Goal: Information Seeking & Learning: Compare options

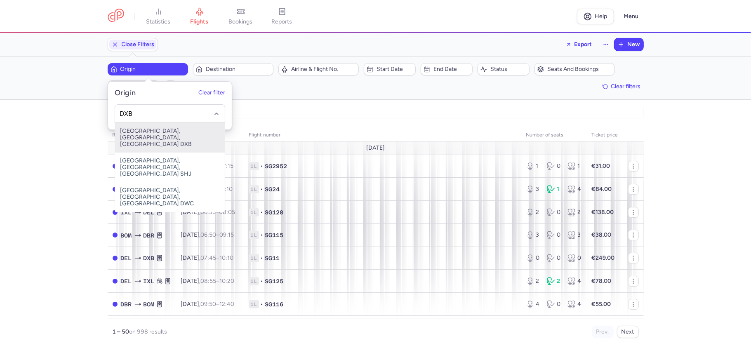
click at [169, 133] on span "[GEOGRAPHIC_DATA], [GEOGRAPHIC_DATA], [GEOGRAPHIC_DATA] DXB" at bounding box center [170, 138] width 110 height 30
type input "DXB"
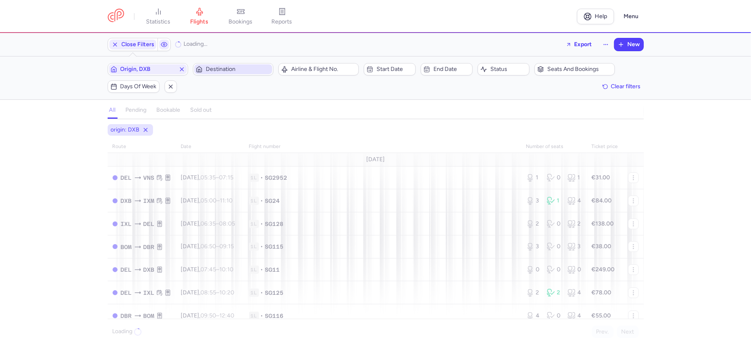
click at [228, 70] on span "Destination" at bounding box center [238, 69] width 65 height 7
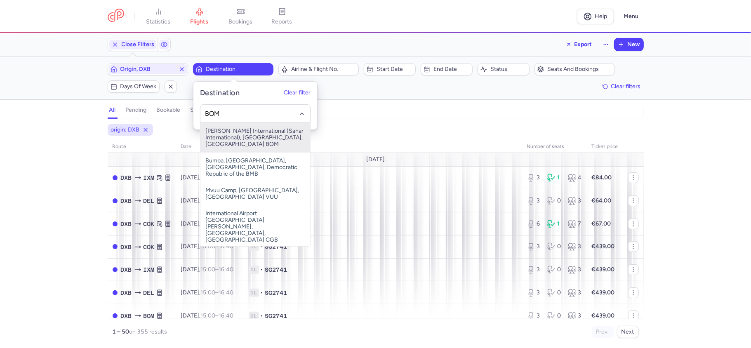
click at [239, 137] on span "Chhatrapati Shivaji International (Sahar International), Mumbai, India BOM" at bounding box center [256, 138] width 110 height 30
type input "BOM"
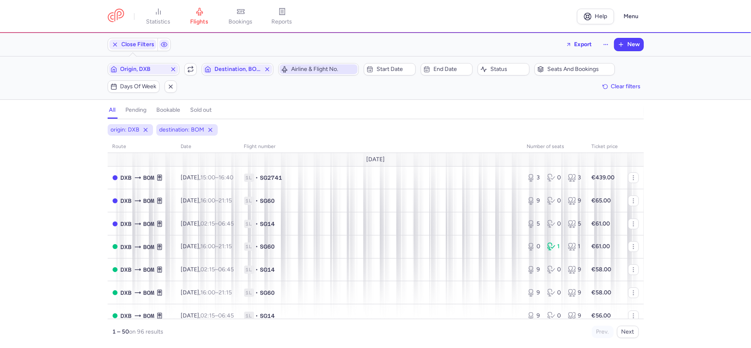
click at [315, 64] on button "Airline & Flight No." at bounding box center [319, 69] width 80 height 12
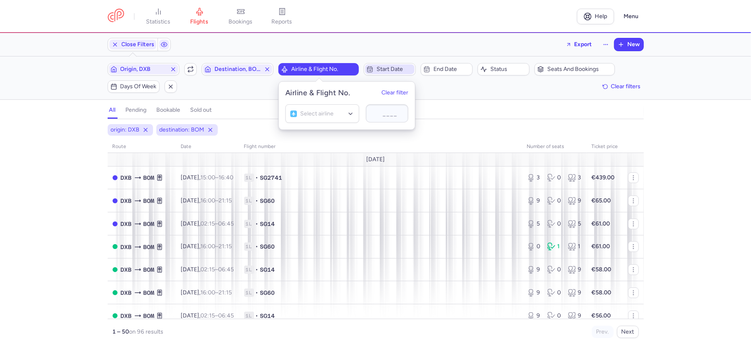
click at [390, 68] on span "Start date" at bounding box center [395, 69] width 36 height 7
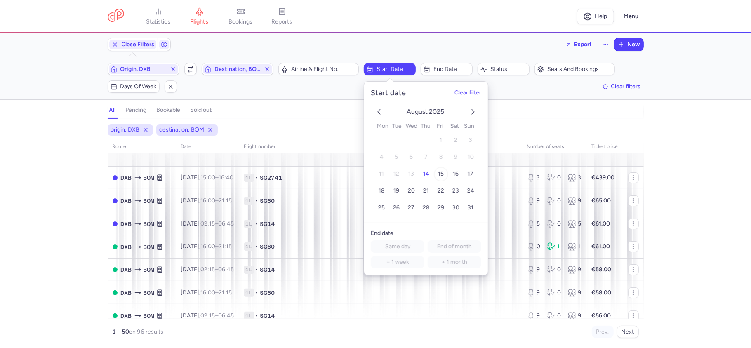
click at [440, 174] on span "15" at bounding box center [441, 173] width 6 height 7
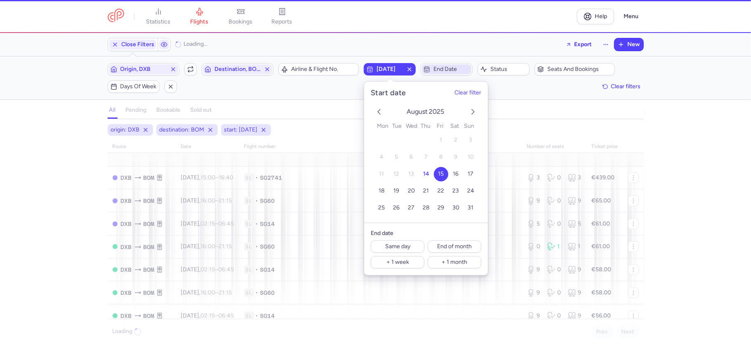
click at [435, 66] on span "End date" at bounding box center [447, 69] width 50 height 10
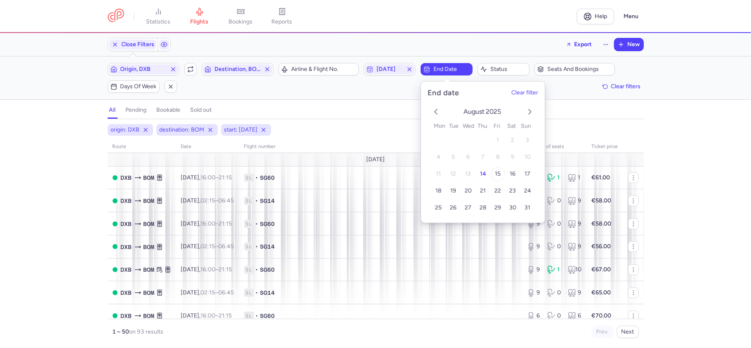
click at [500, 172] on span "15" at bounding box center [498, 173] width 6 height 7
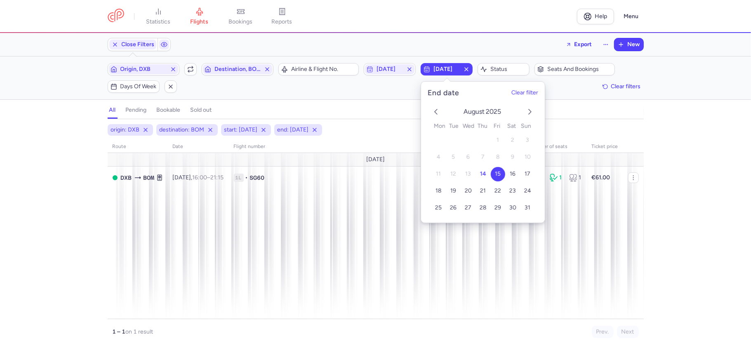
click at [375, 106] on div "all pending bookable sold out" at bounding box center [376, 112] width 536 height 14
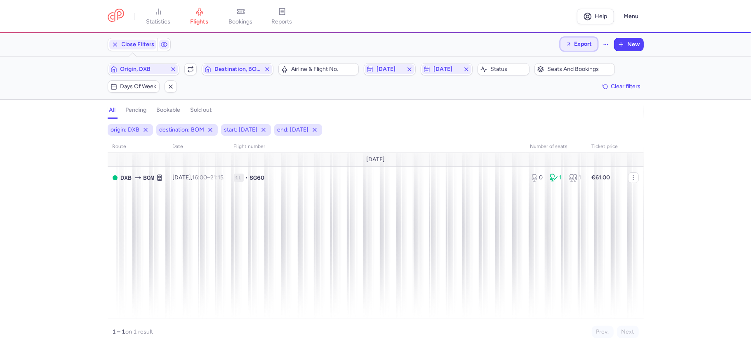
click at [581, 44] on span "Export" at bounding box center [584, 44] width 18 height 6
click at [544, 67] on p "Export flights" at bounding box center [537, 66] width 34 height 7
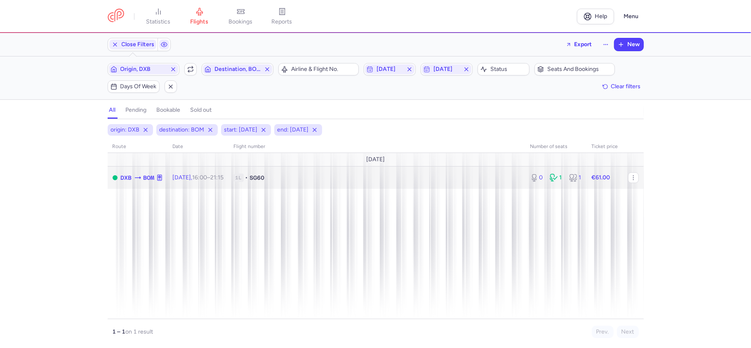
click at [556, 185] on div "0 1 1" at bounding box center [556, 177] width 58 height 15
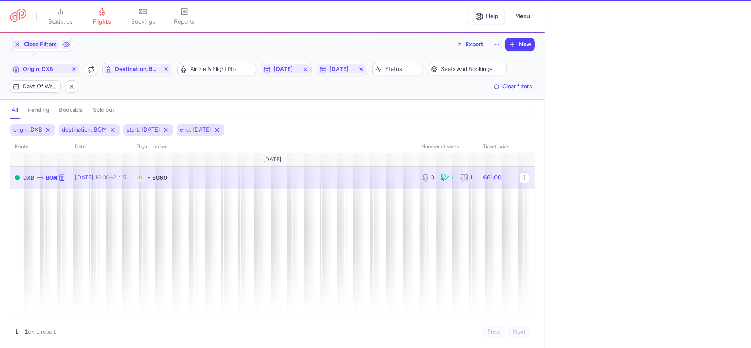
select select "days"
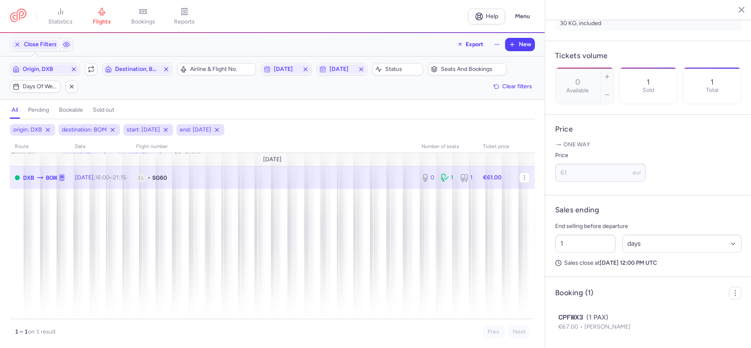
scroll to position [245, 0]
click at [735, 12] on icon "button" at bounding box center [736, 9] width 8 height 8
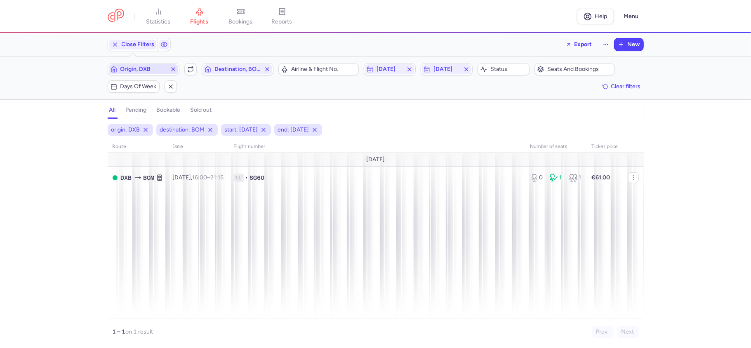
click at [144, 68] on span "Origin, DXB" at bounding box center [144, 69] width 46 height 7
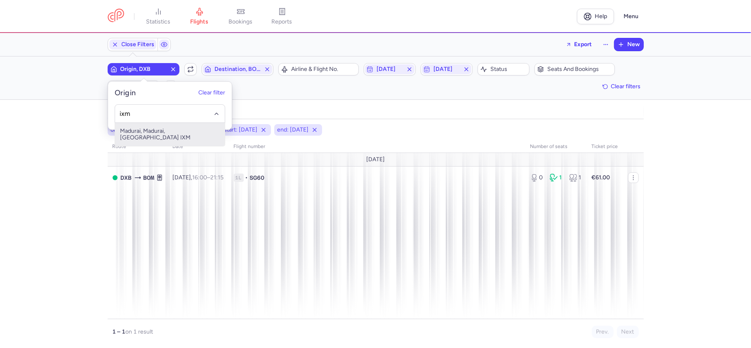
click at [180, 131] on span "Madurai, Madurai, India IXM" at bounding box center [170, 134] width 110 height 23
type input "ixm"
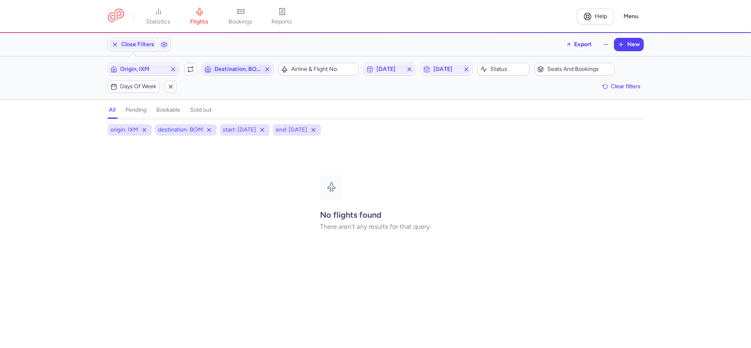
click at [241, 70] on span "Destination, BOM" at bounding box center [238, 69] width 46 height 7
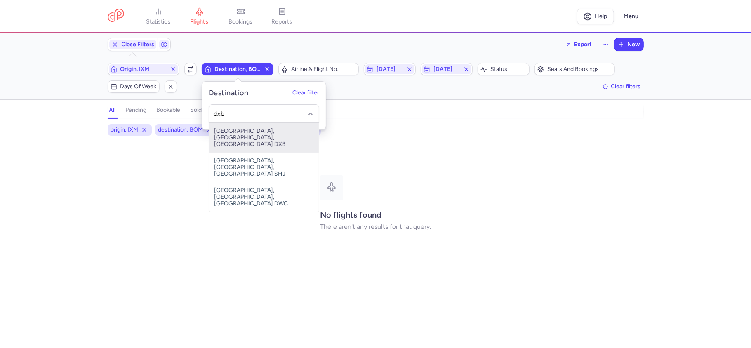
click at [255, 132] on span "[GEOGRAPHIC_DATA], [GEOGRAPHIC_DATA], [GEOGRAPHIC_DATA] DXB" at bounding box center [264, 138] width 110 height 30
type input "dxb"
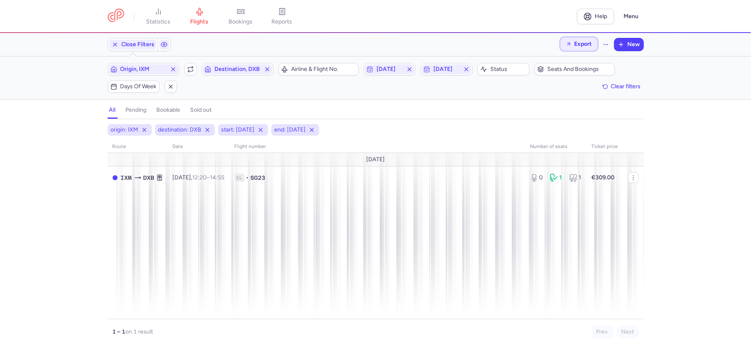
click at [578, 45] on span "Export" at bounding box center [584, 44] width 18 height 6
click at [542, 63] on p "Export flights" at bounding box center [537, 66] width 34 height 7
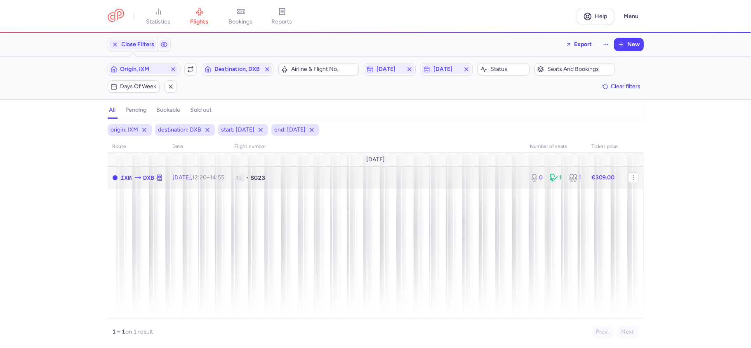
click at [555, 185] on div "0 1 1" at bounding box center [556, 177] width 58 height 15
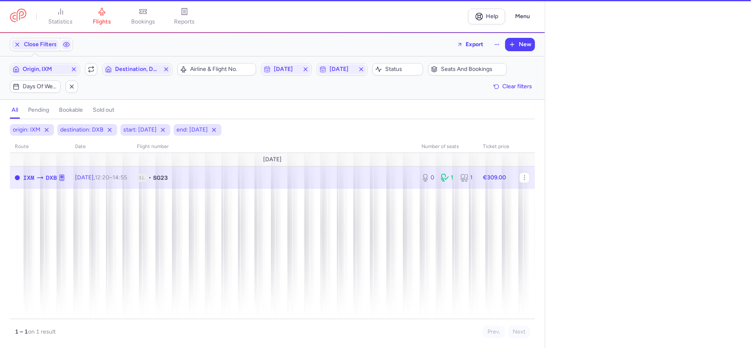
select select "days"
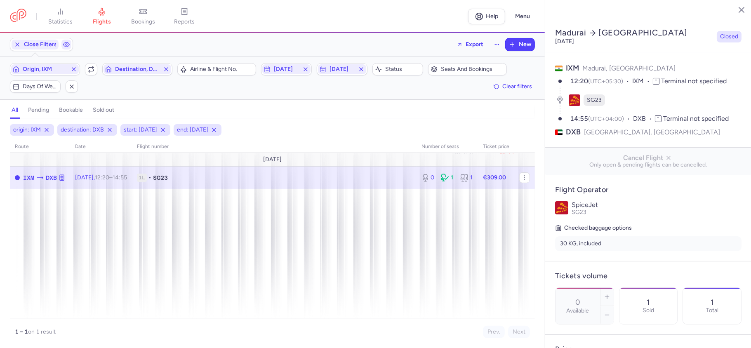
click at [740, 7] on button "button" at bounding box center [736, 9] width 12 height 12
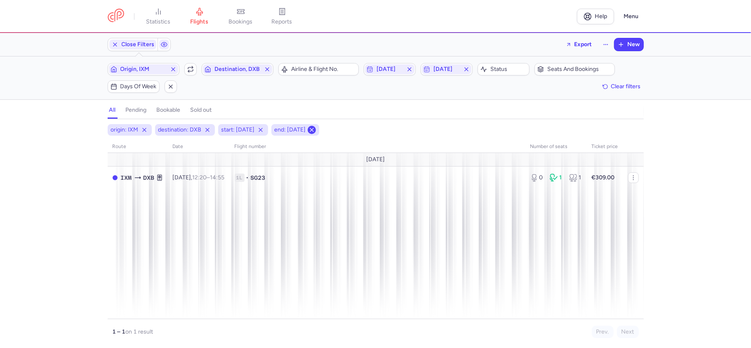
click at [315, 131] on icon at bounding box center [312, 130] width 7 height 7
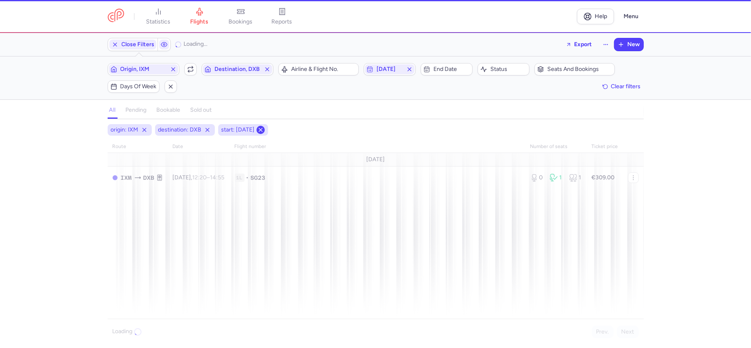
click at [262, 131] on line at bounding box center [260, 129] width 3 height 3
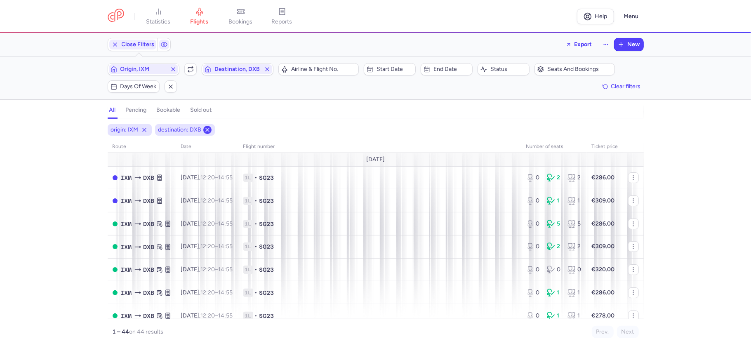
click at [203, 131] on button at bounding box center [207, 130] width 8 height 8
click at [143, 128] on icon at bounding box center [144, 130] width 7 height 7
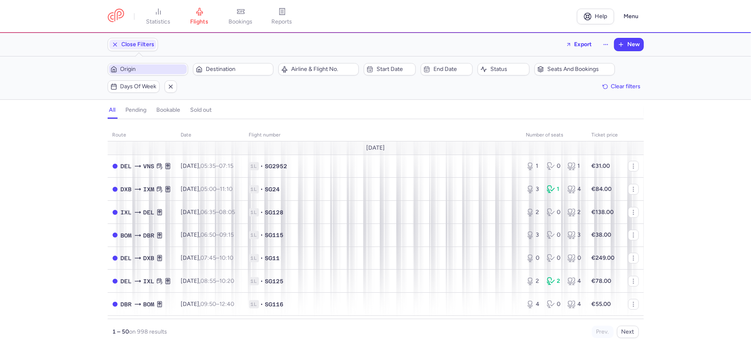
click at [166, 73] on span "Origin" at bounding box center [153, 69] width 65 height 7
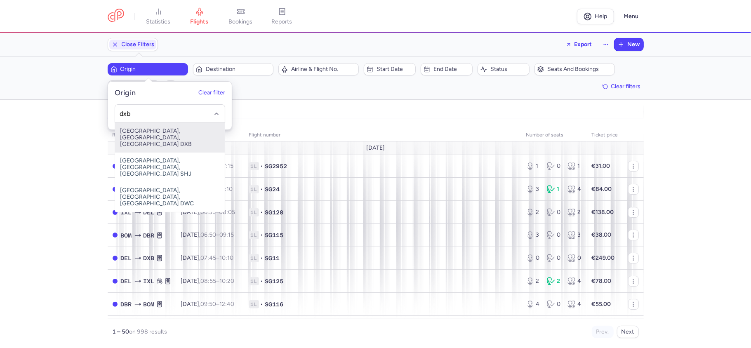
click at [170, 129] on span "[GEOGRAPHIC_DATA], [GEOGRAPHIC_DATA], [GEOGRAPHIC_DATA] DXB" at bounding box center [170, 138] width 110 height 30
type input "dxb"
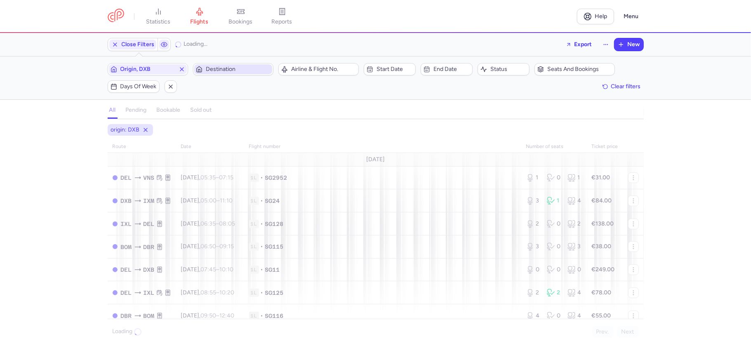
click at [224, 70] on span "Destination" at bounding box center [238, 69] width 65 height 7
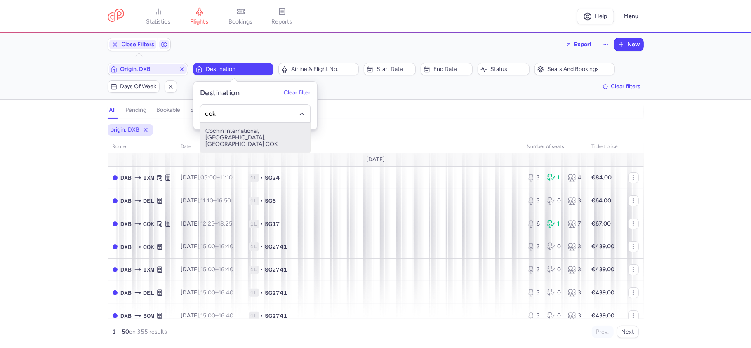
click at [239, 134] on span "Cochin International, [GEOGRAPHIC_DATA], [GEOGRAPHIC_DATA] COK" at bounding box center [256, 138] width 110 height 30
type input "cok"
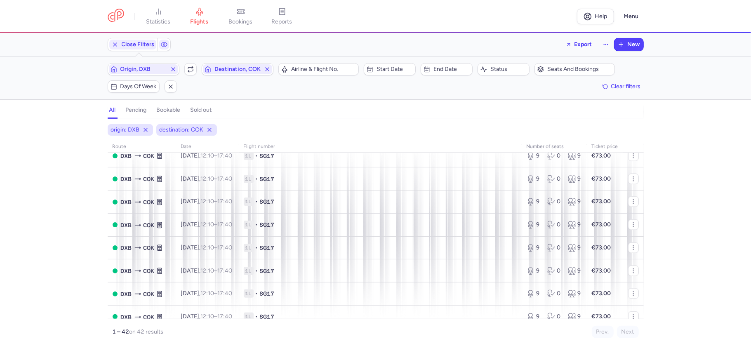
scroll to position [803, 0]
